Goal: Task Accomplishment & Management: Complete application form

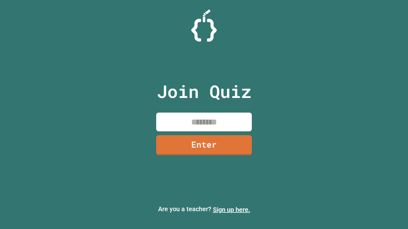
click at [231, 210] on link "Sign up here." at bounding box center [231, 210] width 37 height 8
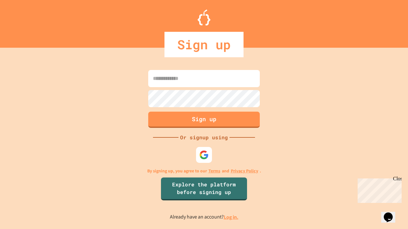
click at [231, 217] on link "Log in." at bounding box center [231, 217] width 15 height 7
